Goal: Information Seeking & Learning: Find contact information

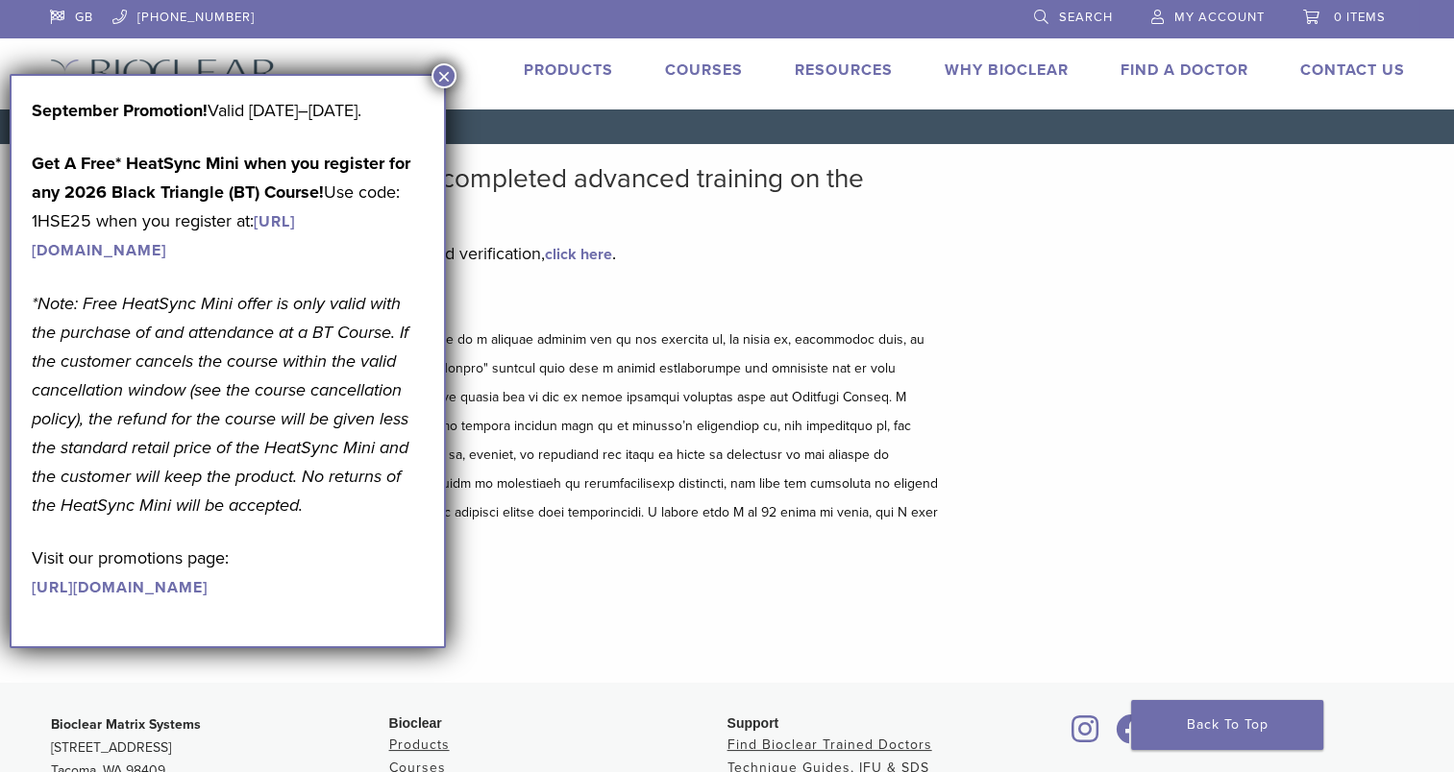
click at [441, 78] on button "×" at bounding box center [443, 75] width 25 height 25
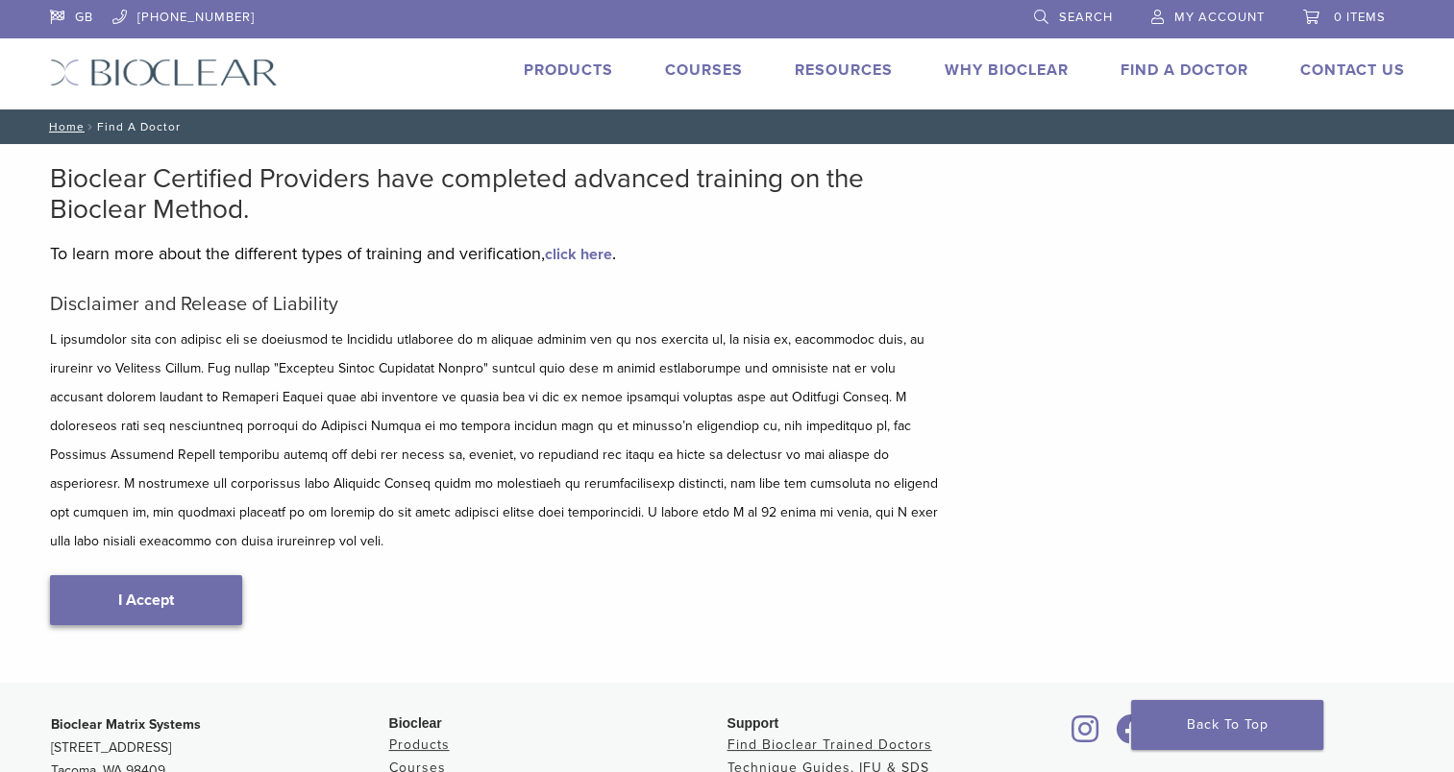
click at [172, 579] on link "I Accept" at bounding box center [146, 601] width 192 height 50
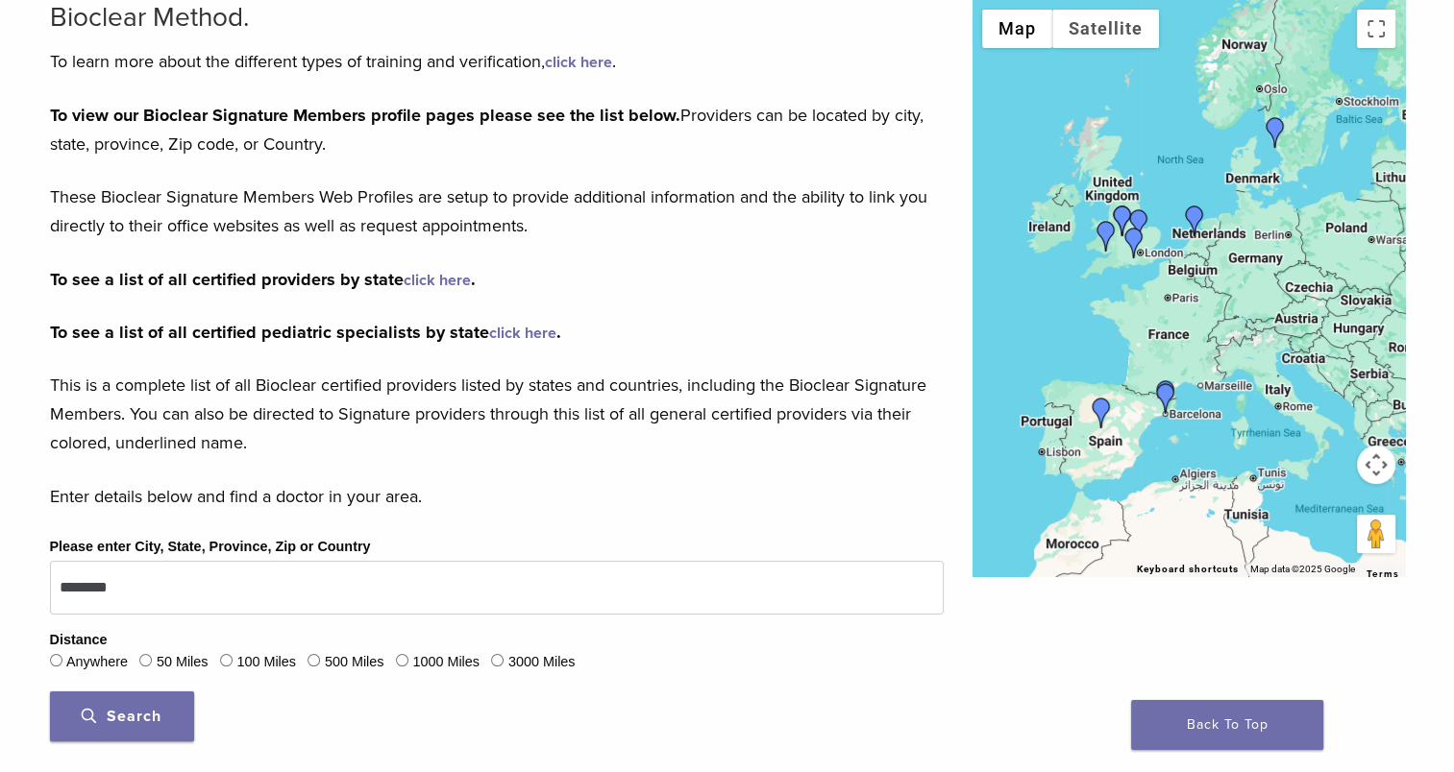
scroll to position [384, 0]
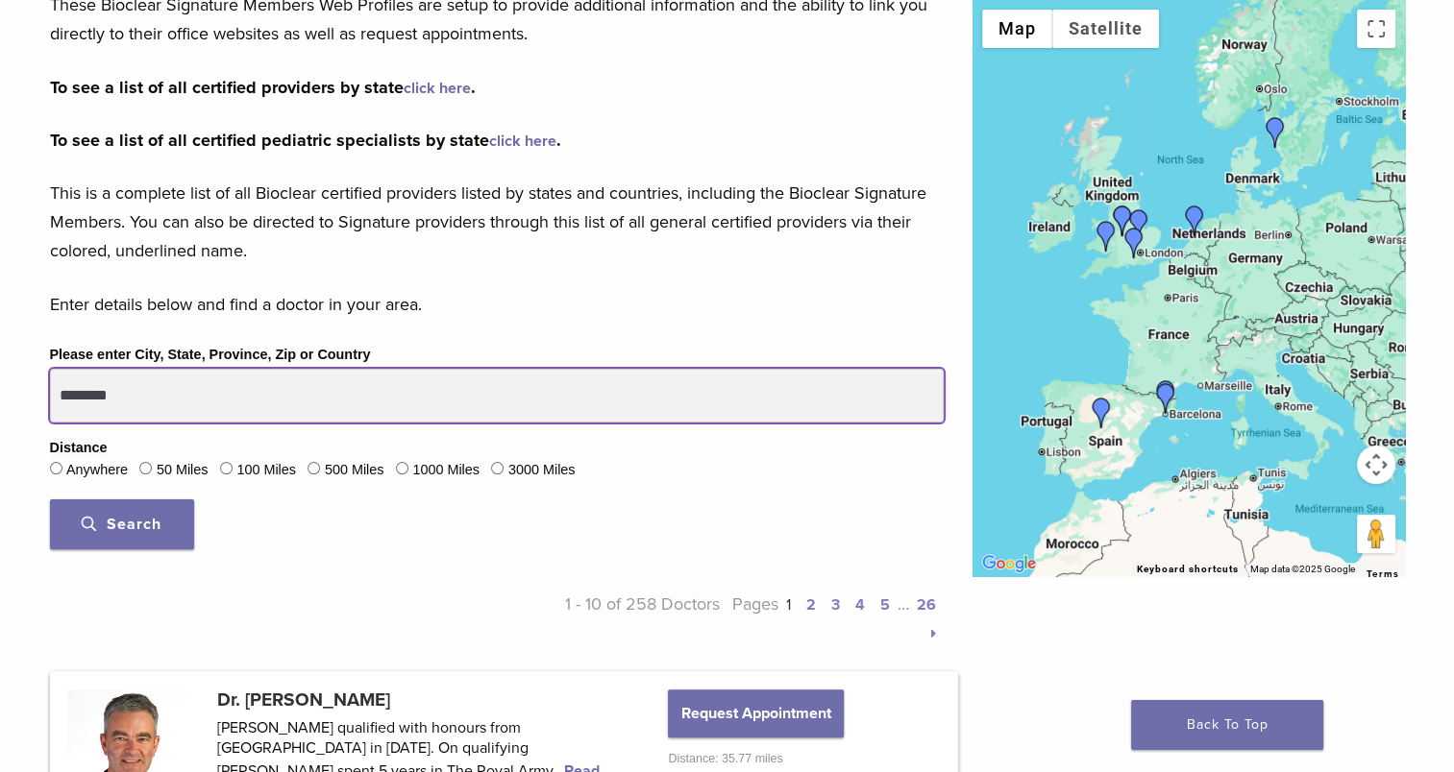
drag, startPoint x: 214, startPoint y: 402, endPoint x: 0, endPoint y: 393, distance: 214.4
type input "********"
click at [50, 500] on button "Search" at bounding box center [122, 525] width 144 height 50
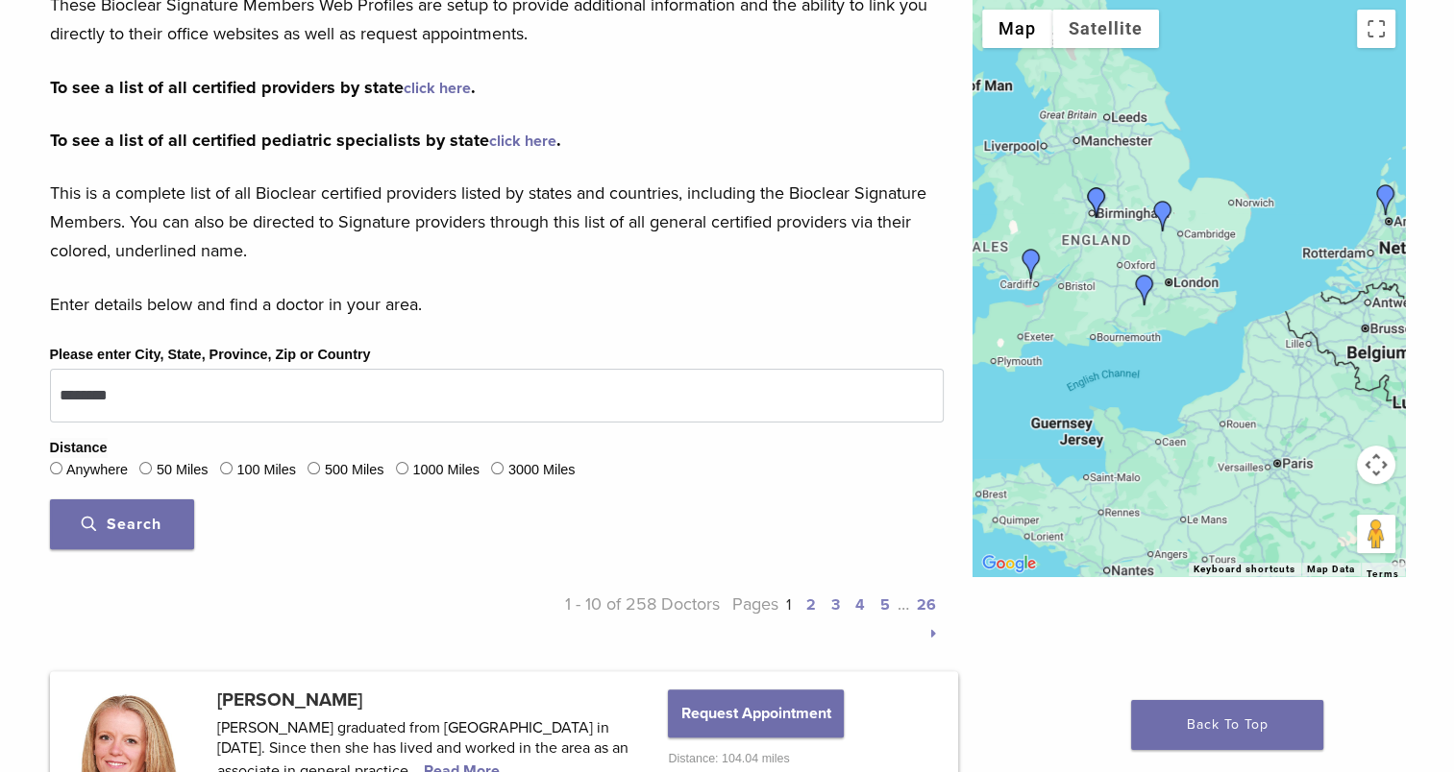
drag, startPoint x: 1014, startPoint y: 208, endPoint x: 1115, endPoint y: 257, distance: 113.4
click at [1115, 257] on div at bounding box center [1188, 288] width 432 height 576
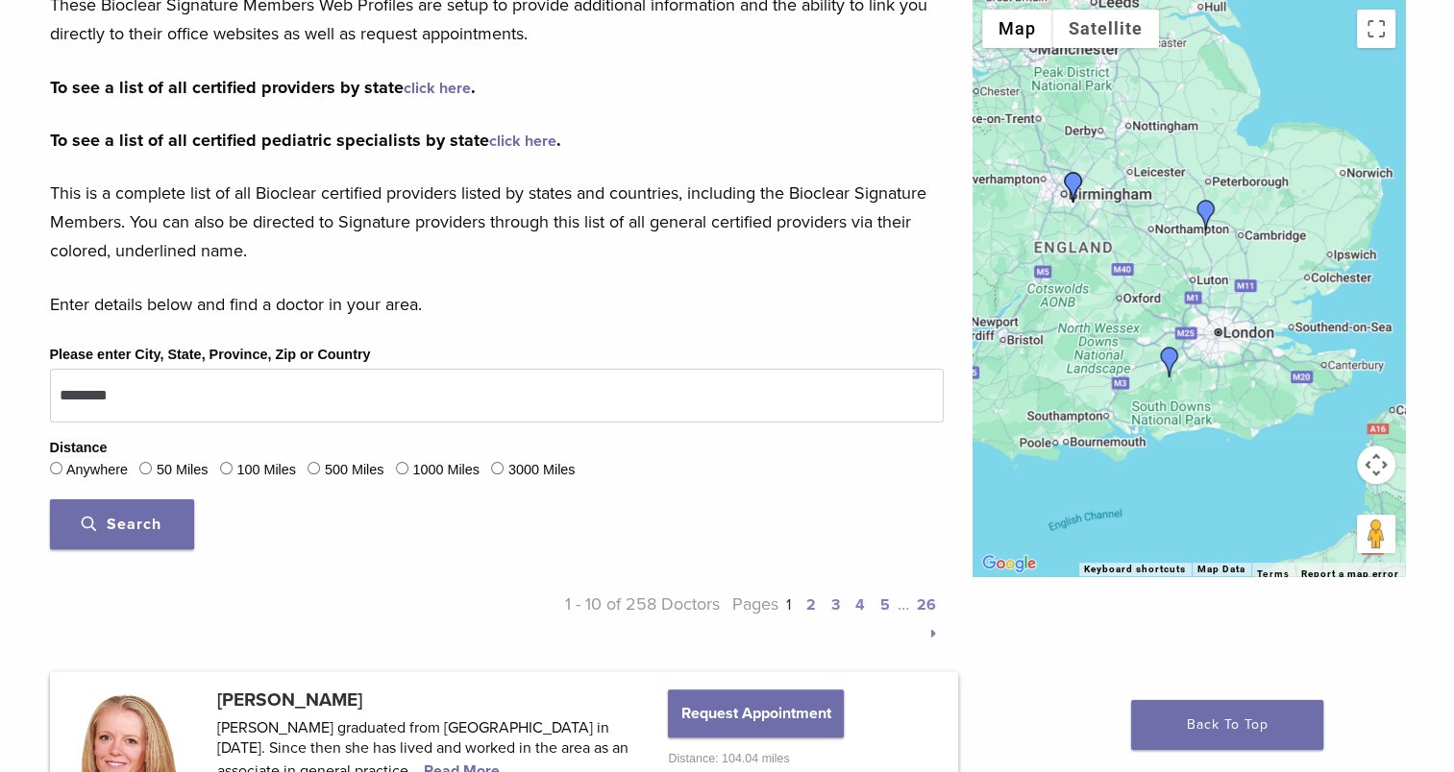
click at [1071, 182] on img "Dr. Claire Burgess and Dr. Dominic Hassall" at bounding box center [1073, 187] width 31 height 31
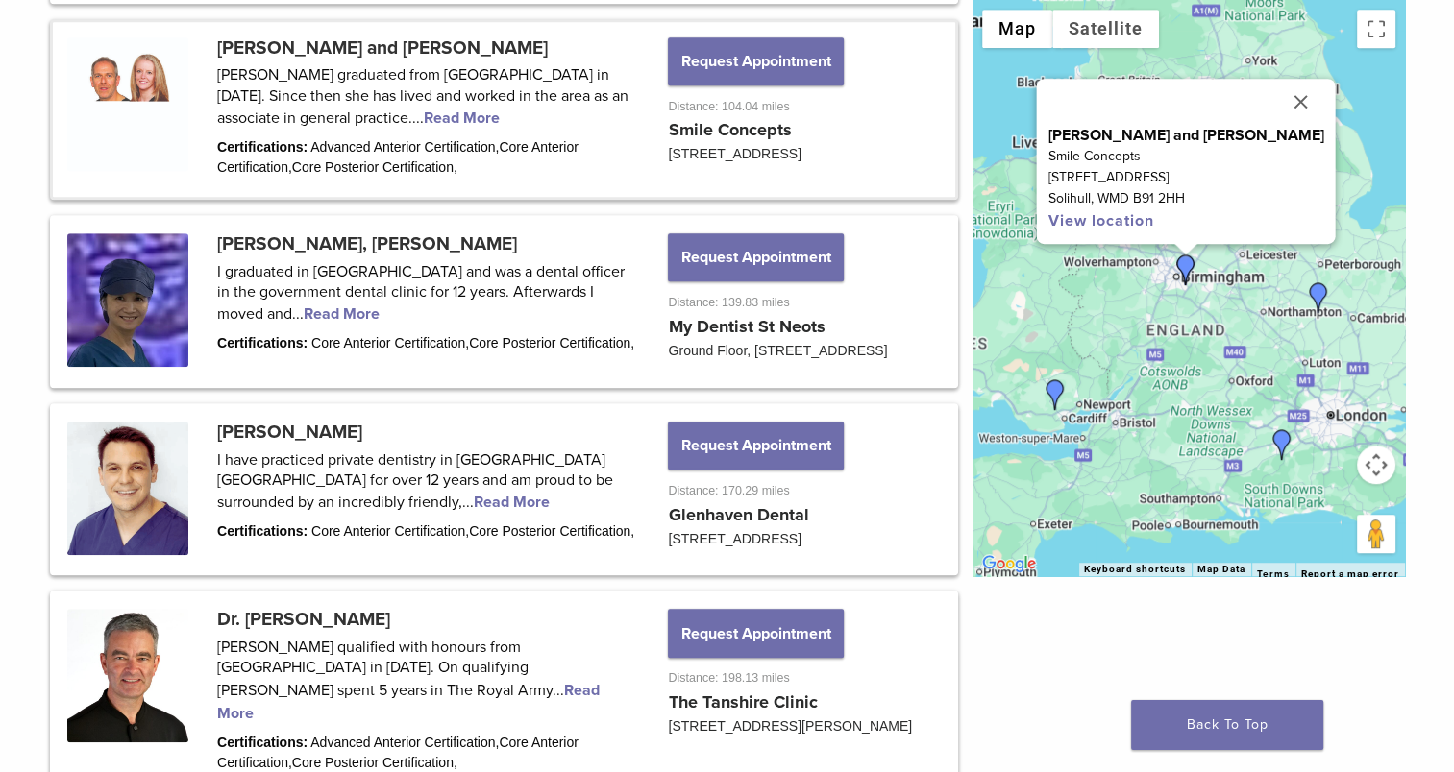
scroll to position [1271, 0]
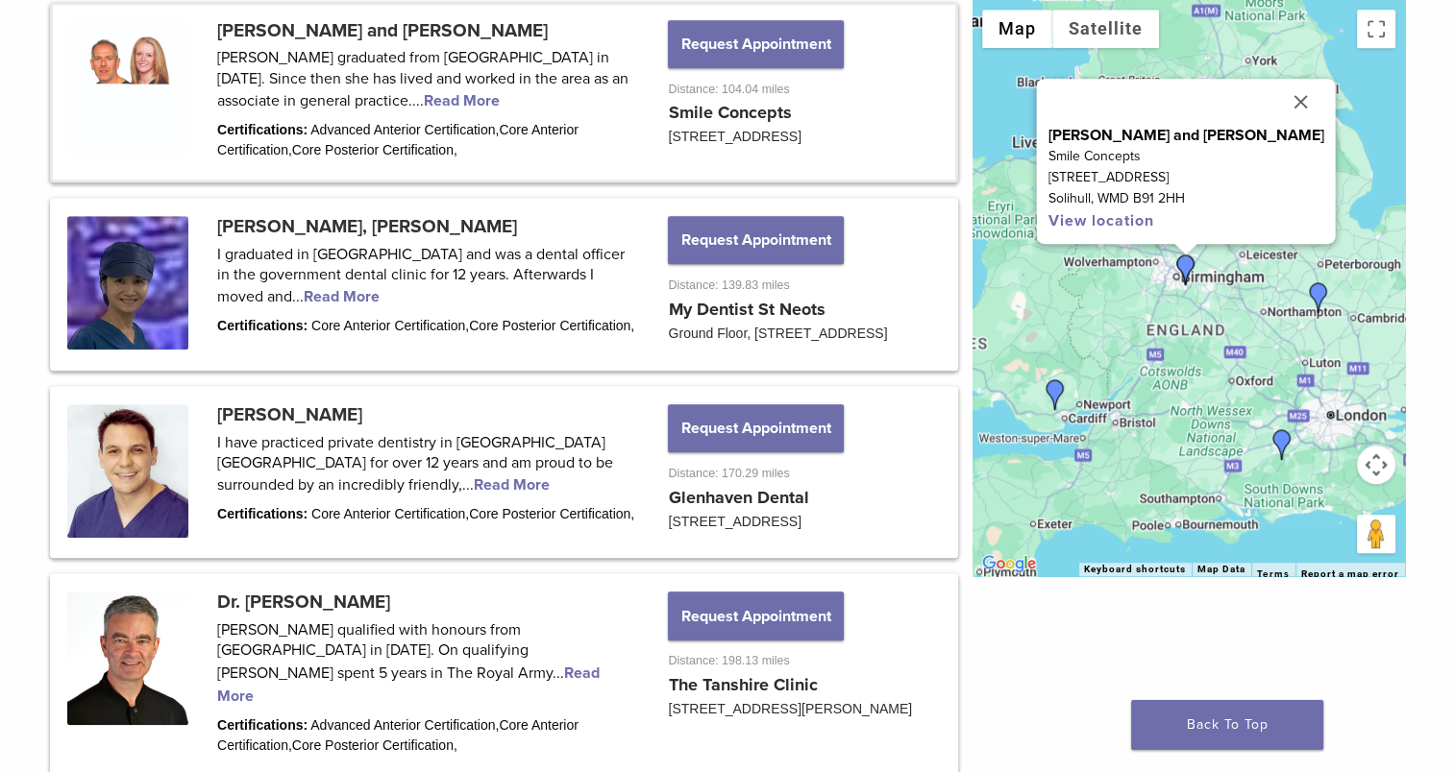
click at [443, 31] on link at bounding box center [504, 92] width 902 height 175
click at [391, 104] on link at bounding box center [504, 92] width 902 height 175
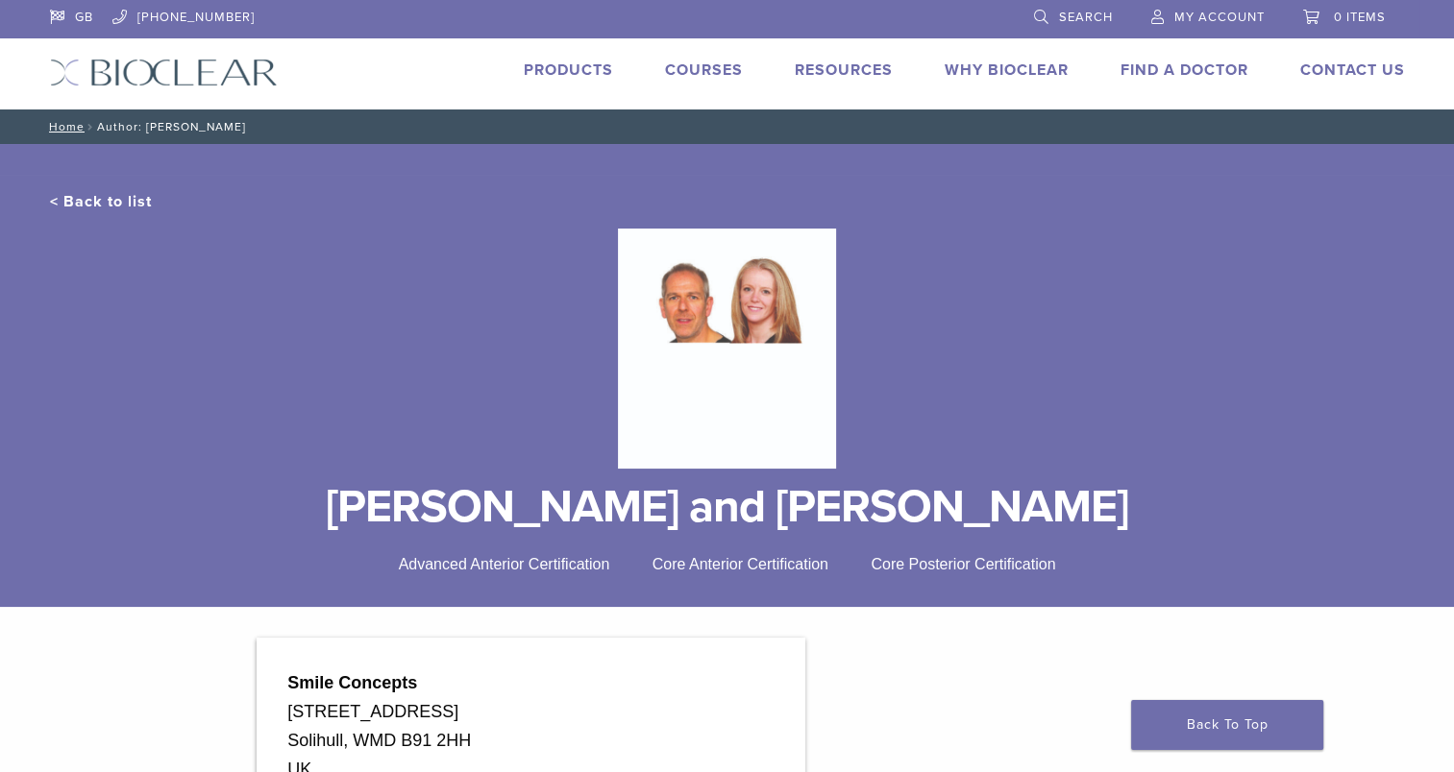
click at [1011, 64] on link "Why Bioclear" at bounding box center [1006, 70] width 124 height 19
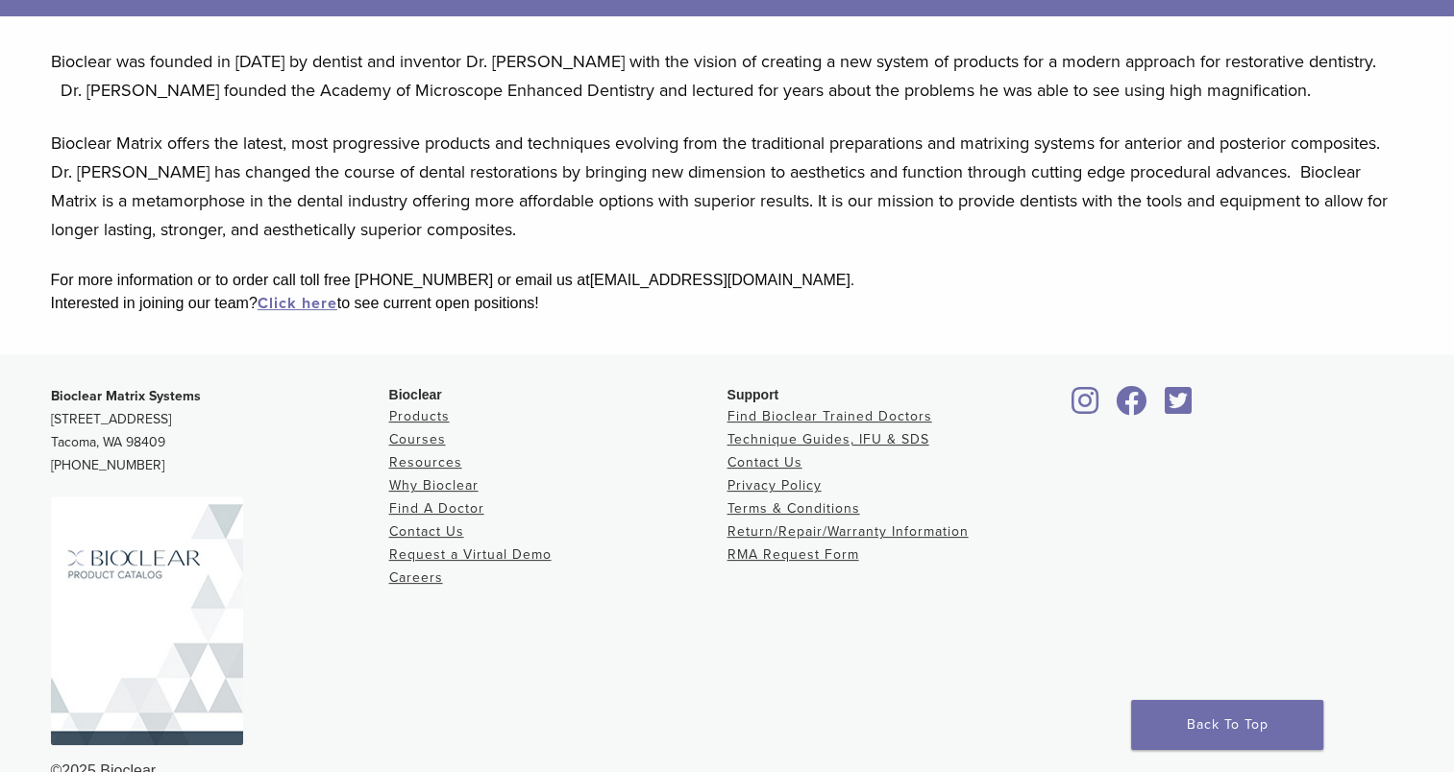
scroll to position [480, 0]
